Goal: Contribute content: Contribute content

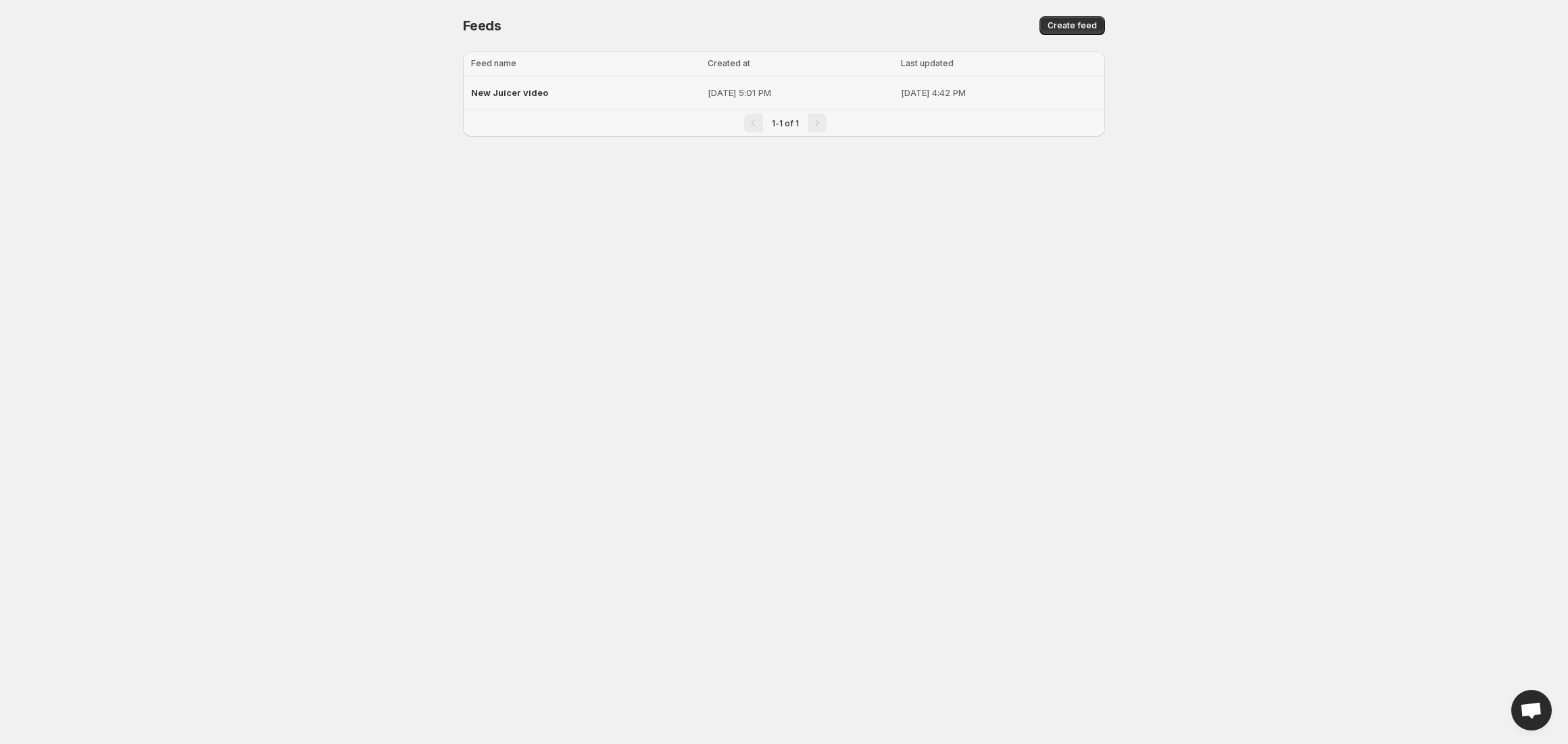
click at [901, 87] on p "[DATE] 4:42 PM" at bounding box center [999, 93] width 196 height 13
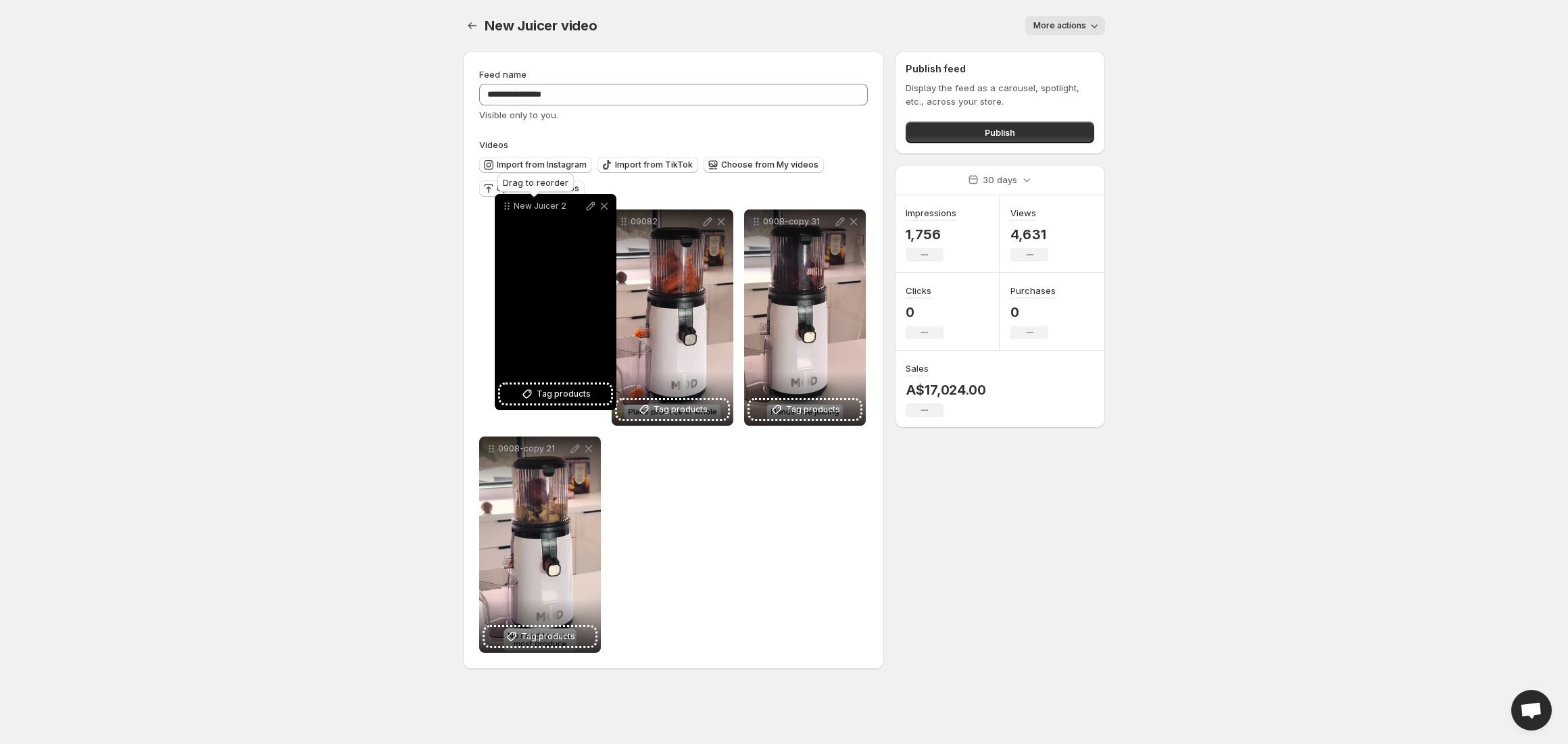
drag, startPoint x: 755, startPoint y: 221, endPoint x: 499, endPoint y: 206, distance: 256.4
click at [505, 206] on icon at bounding box center [506, 206] width 2 height 2
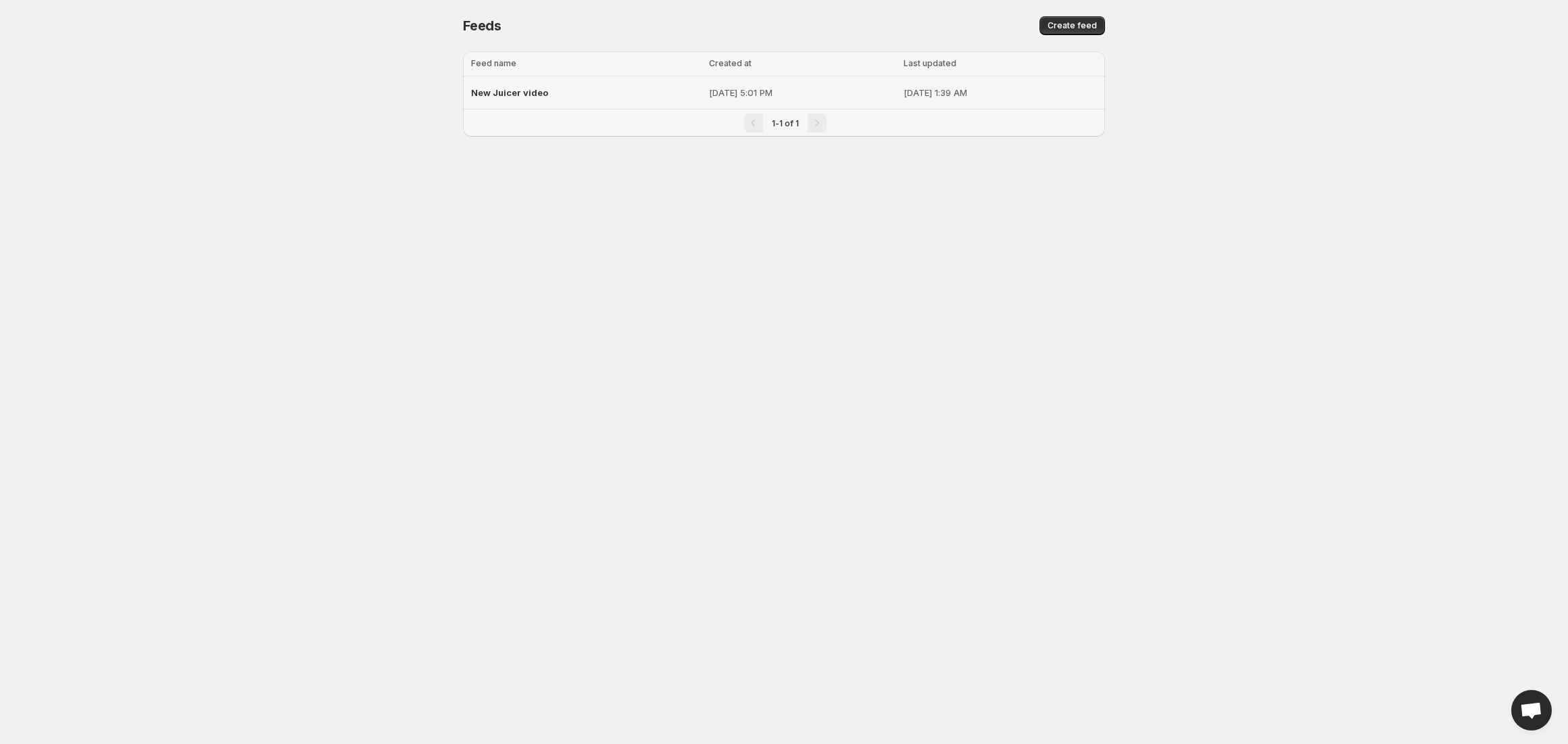
click at [585, 96] on div "New Juicer video" at bounding box center [586, 93] width 230 height 25
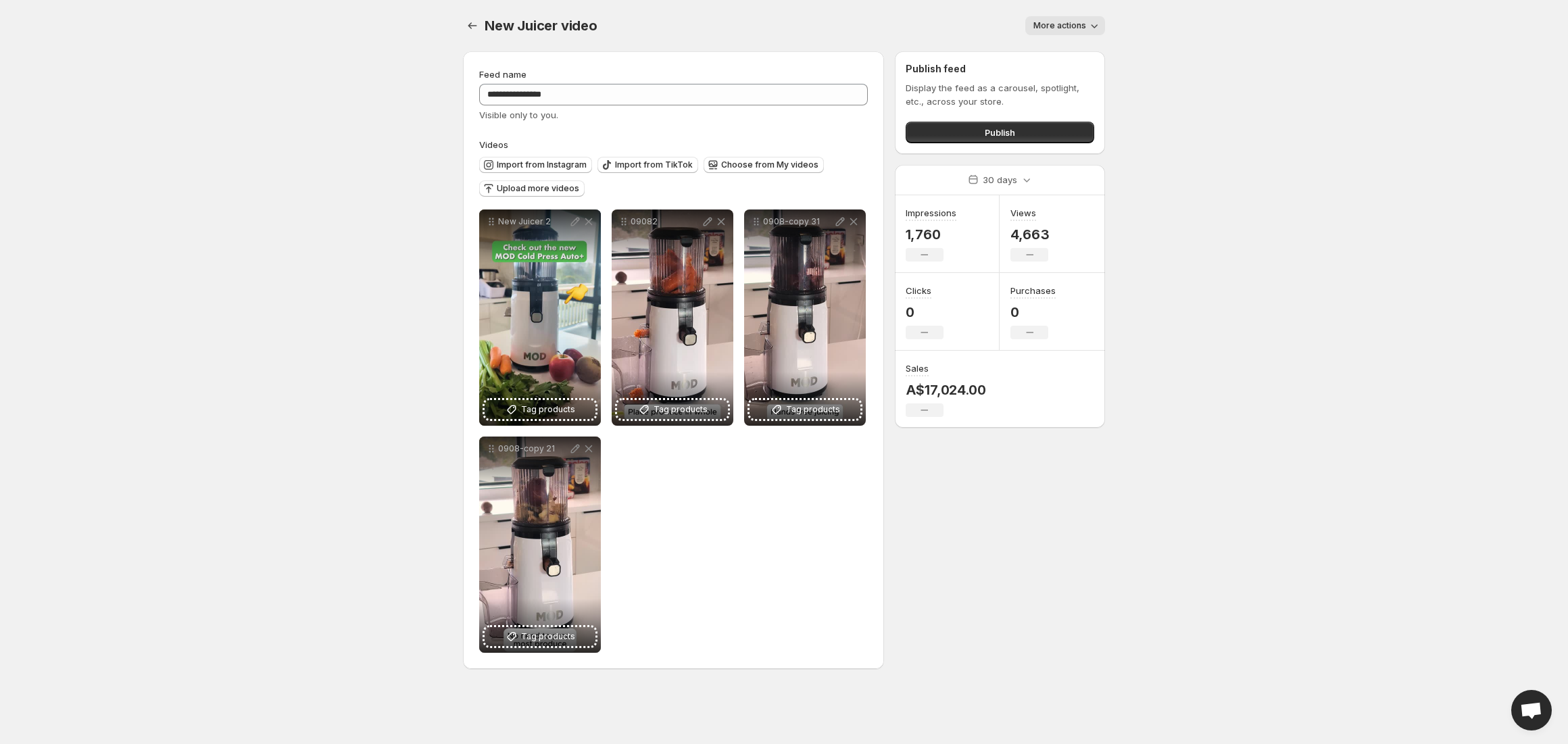
click at [744, 557] on div "**********" at bounding box center [673, 431] width 388 height 443
click at [558, 191] on span "Upload more videos" at bounding box center [538, 188] width 82 height 10
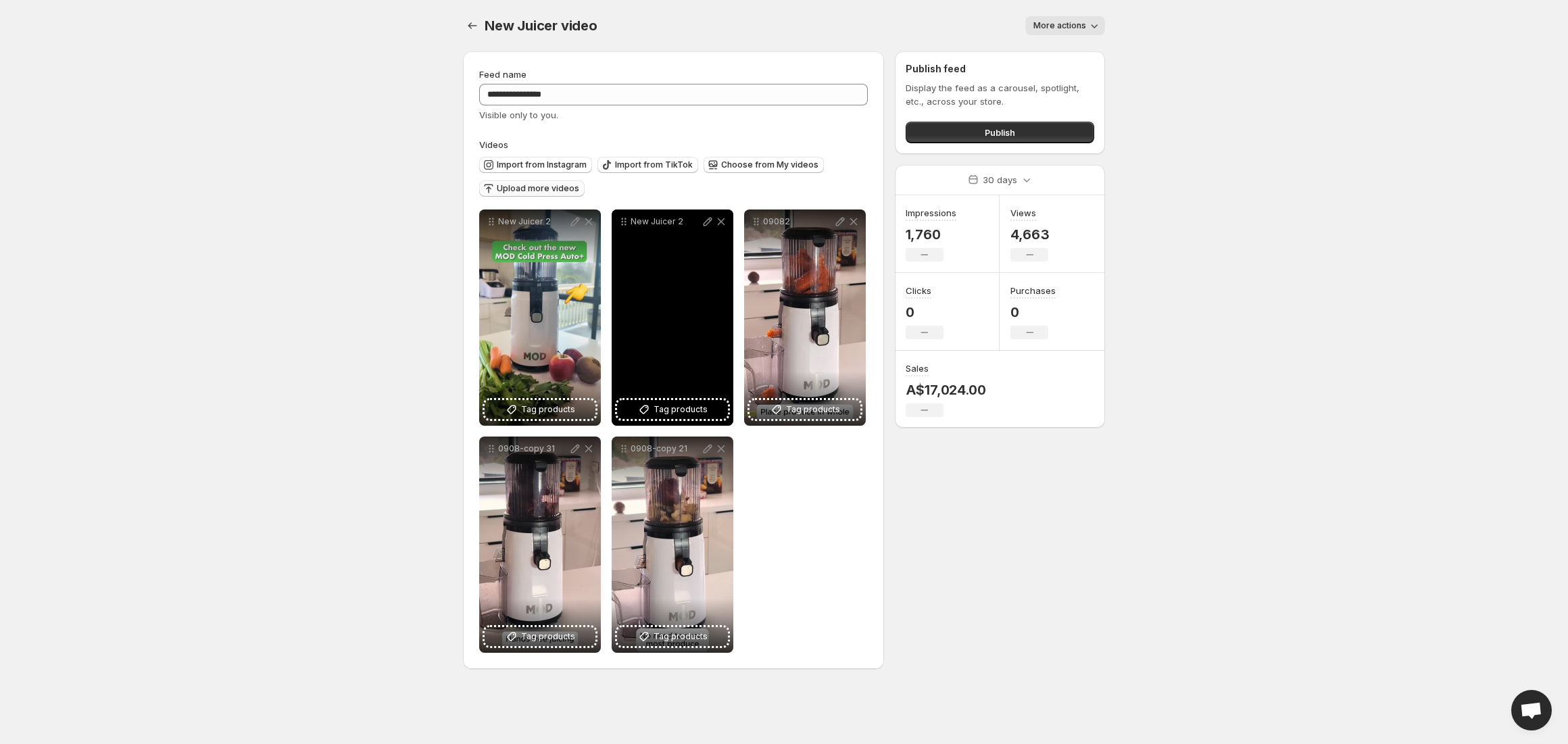
click at [649, 336] on div "New Juicer 2" at bounding box center [673, 317] width 122 height 216
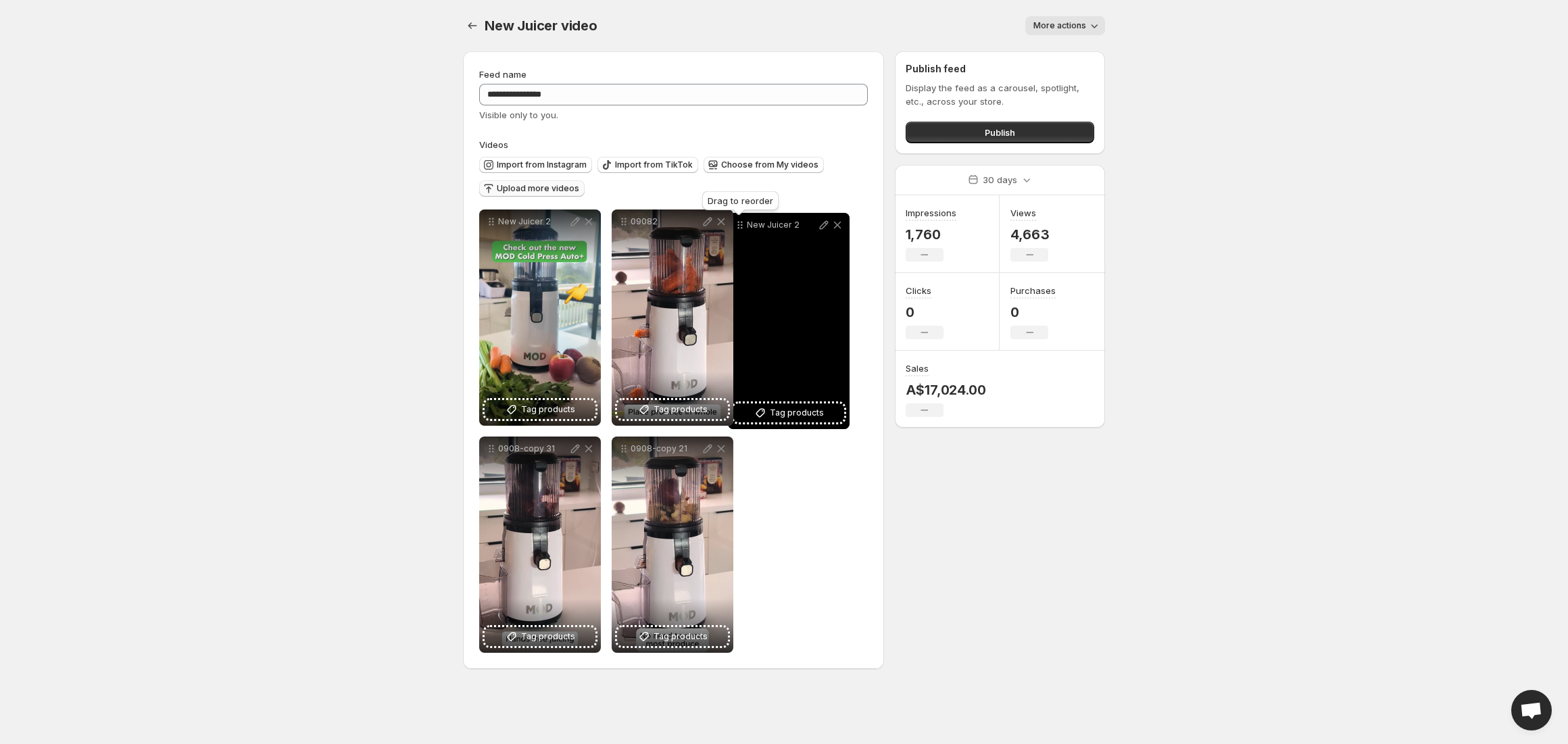
drag, startPoint x: 620, startPoint y: 220, endPoint x: 737, endPoint y: 223, distance: 117.0
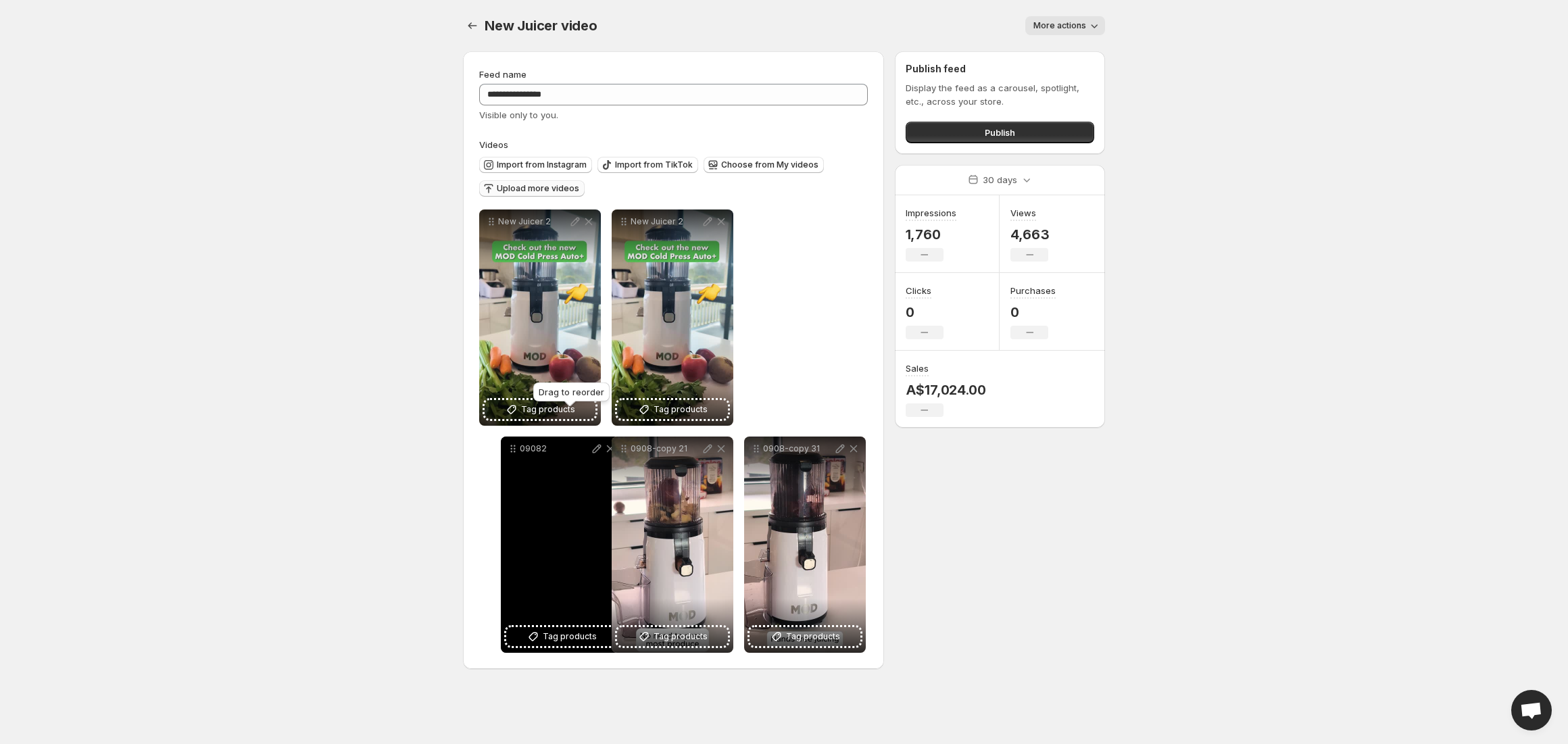
drag, startPoint x: 626, startPoint y: 222, endPoint x: 515, endPoint y: 449, distance: 252.7
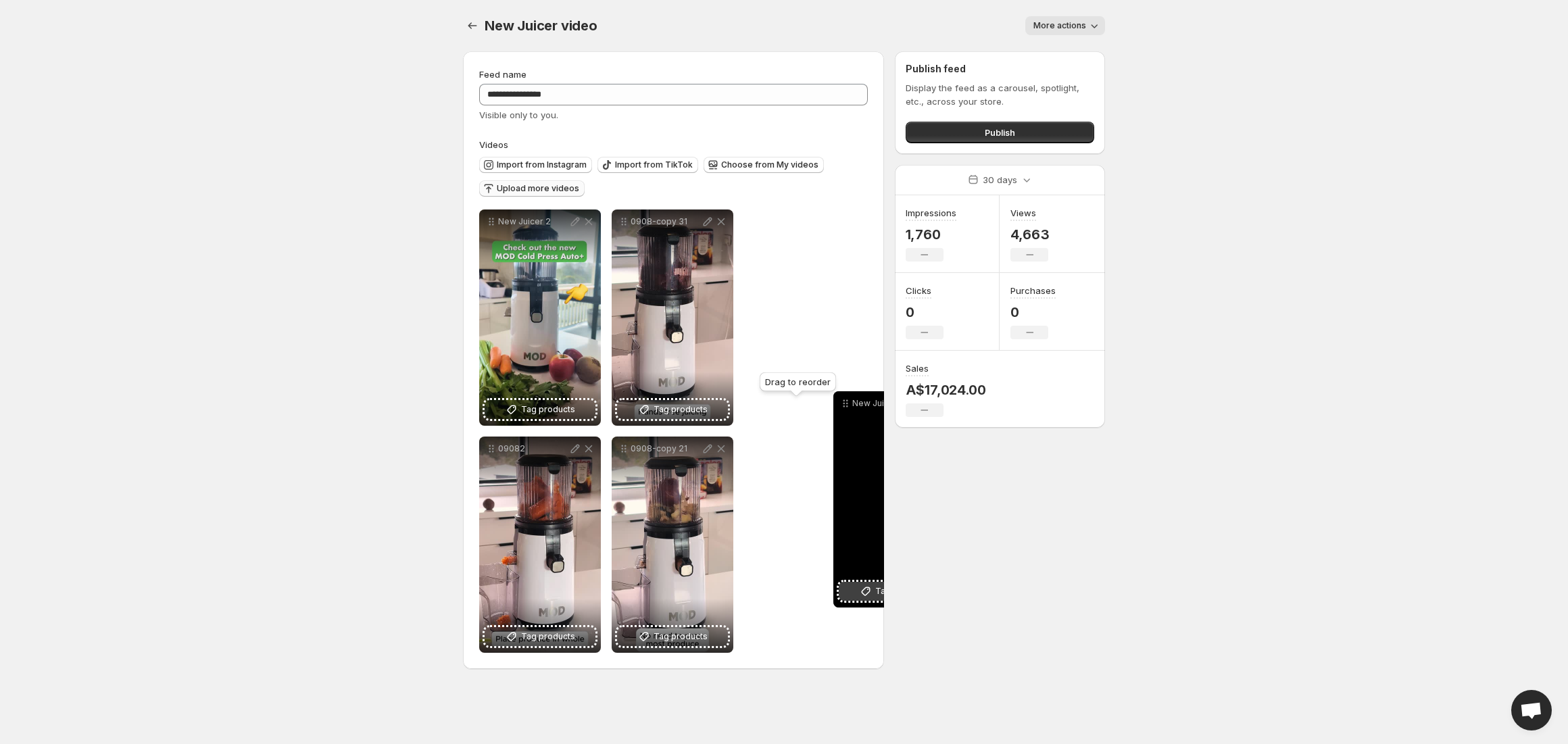
drag, startPoint x: 486, startPoint y: 222, endPoint x: 839, endPoint y: 404, distance: 397.2
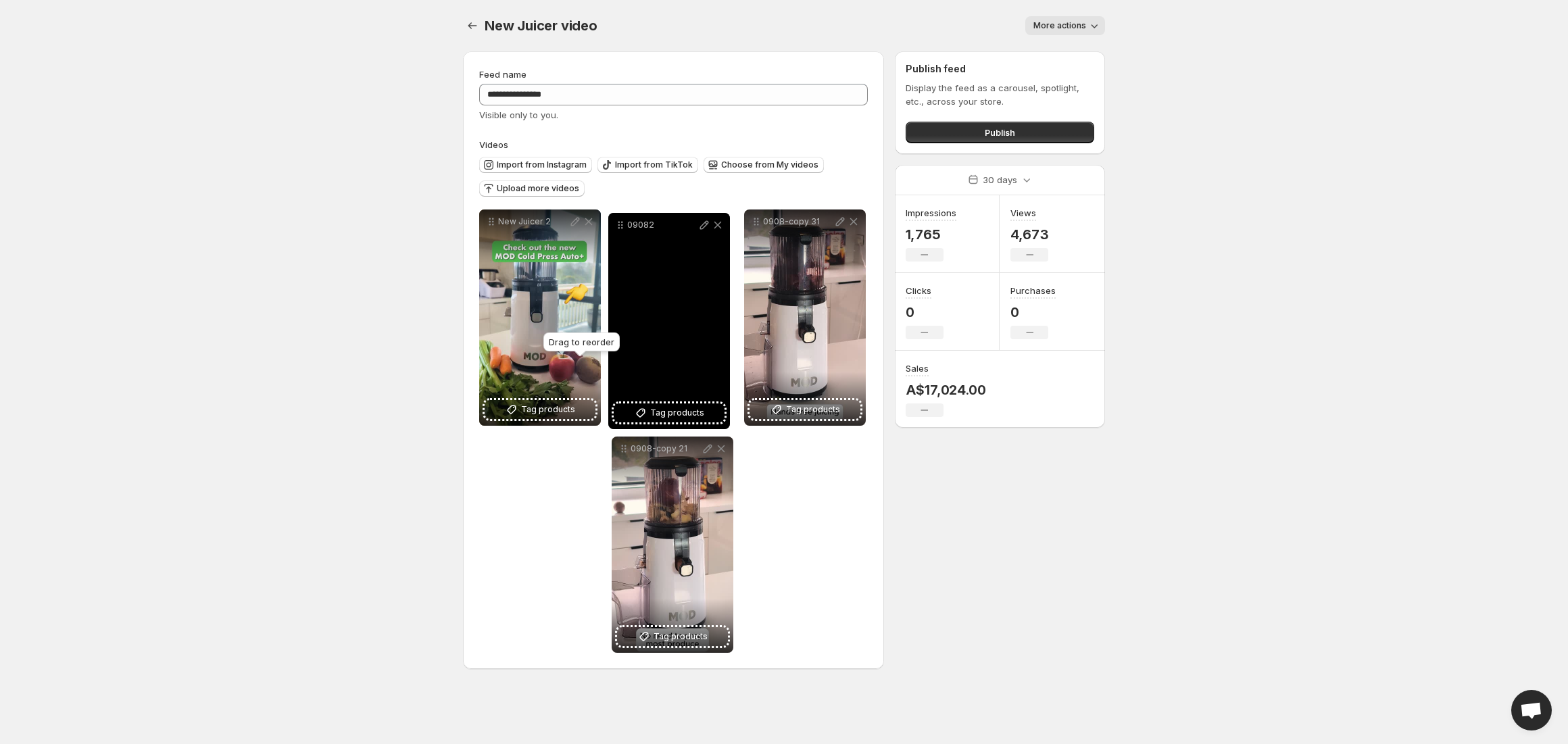
drag, startPoint x: 495, startPoint y: 452, endPoint x: 625, endPoint y: 230, distance: 257.3
click at [625, 230] on icon at bounding box center [620, 225] width 13 height 13
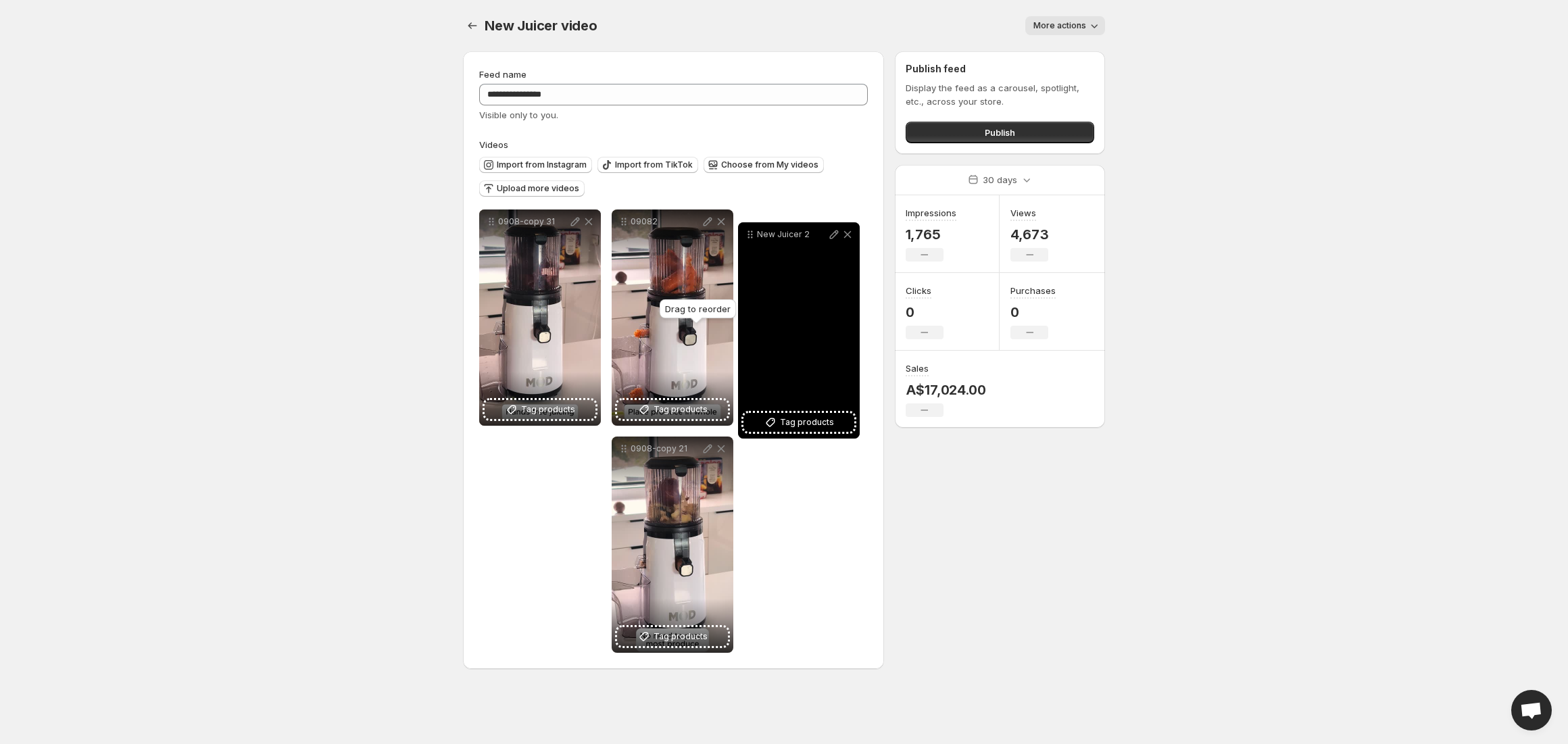
drag, startPoint x: 495, startPoint y: 452, endPoint x: 754, endPoint y: 238, distance: 336.0
click at [754, 238] on icon at bounding box center [750, 234] width 13 height 13
